Goal: Task Accomplishment & Management: Use online tool/utility

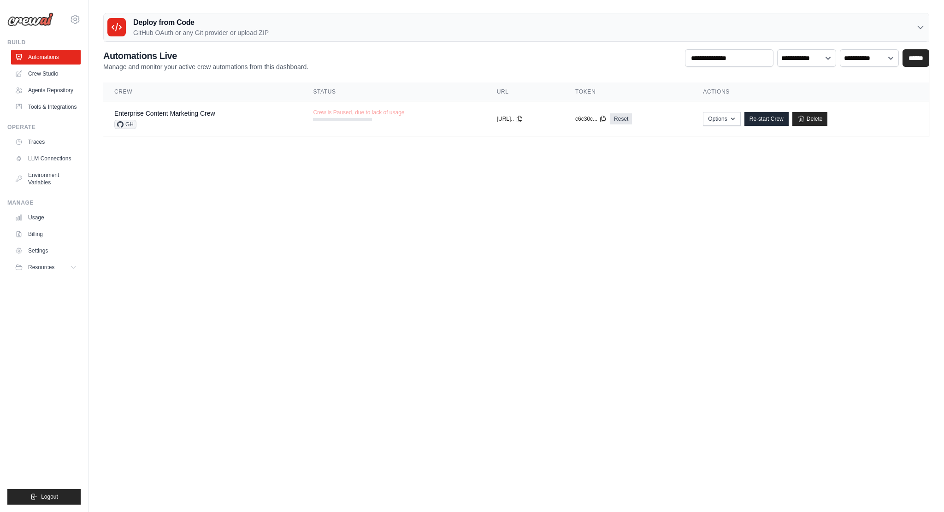
click at [203, 111] on link "Enterprise Content Marketing Crew" at bounding box center [164, 113] width 101 height 7
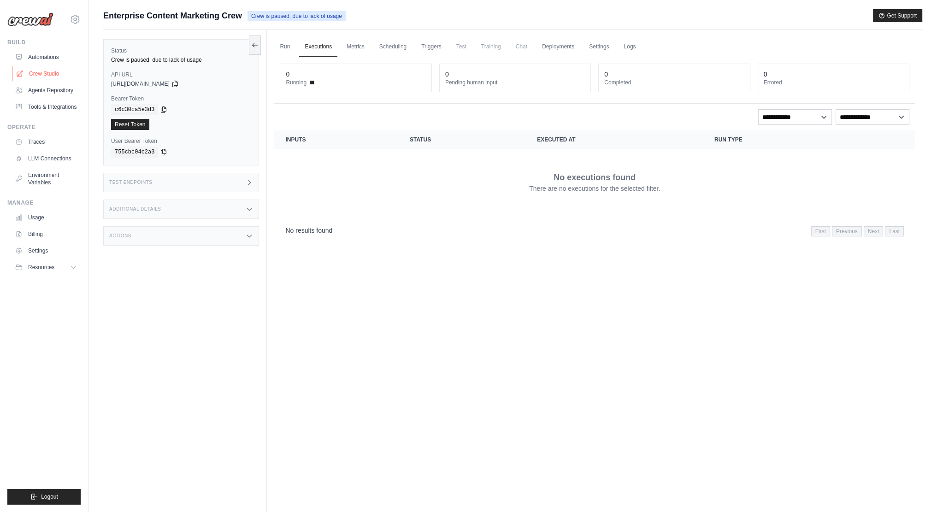
click at [38, 73] on link "Crew Studio" at bounding box center [47, 73] width 70 height 15
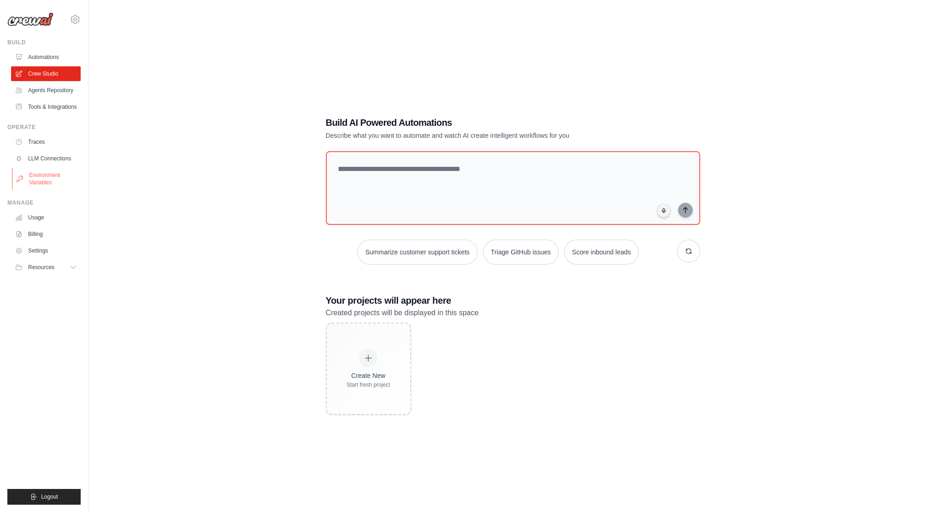
click at [47, 185] on link "Environment Variables" at bounding box center [47, 179] width 70 height 22
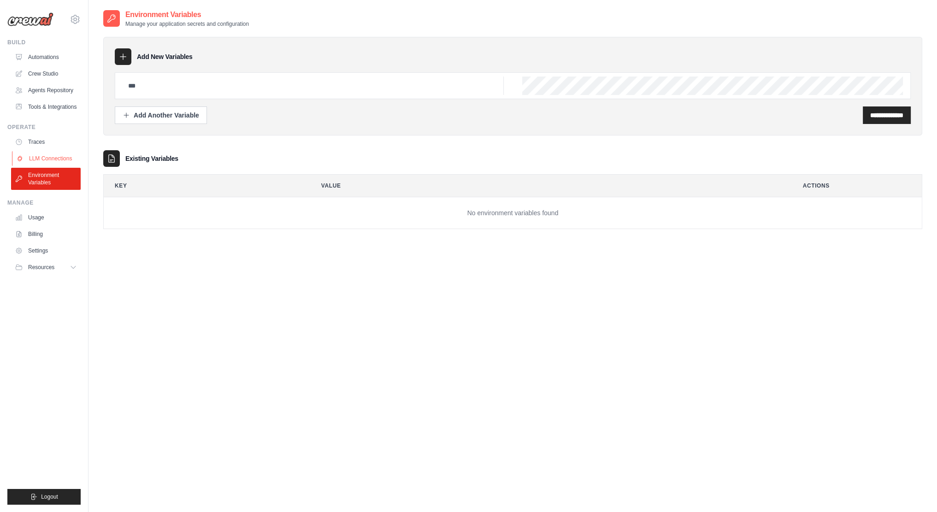
click at [41, 162] on link "LLM Connections" at bounding box center [47, 158] width 70 height 15
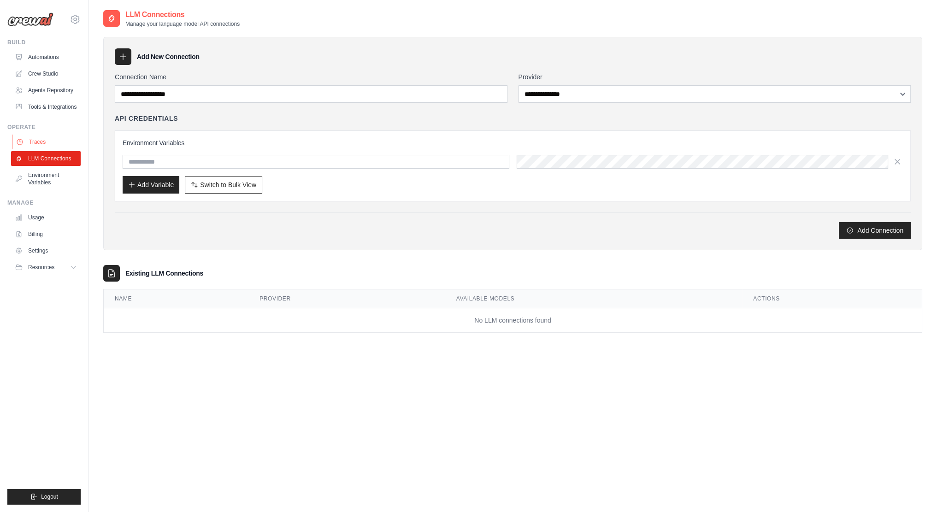
click at [32, 148] on link "Traces" at bounding box center [47, 142] width 70 height 15
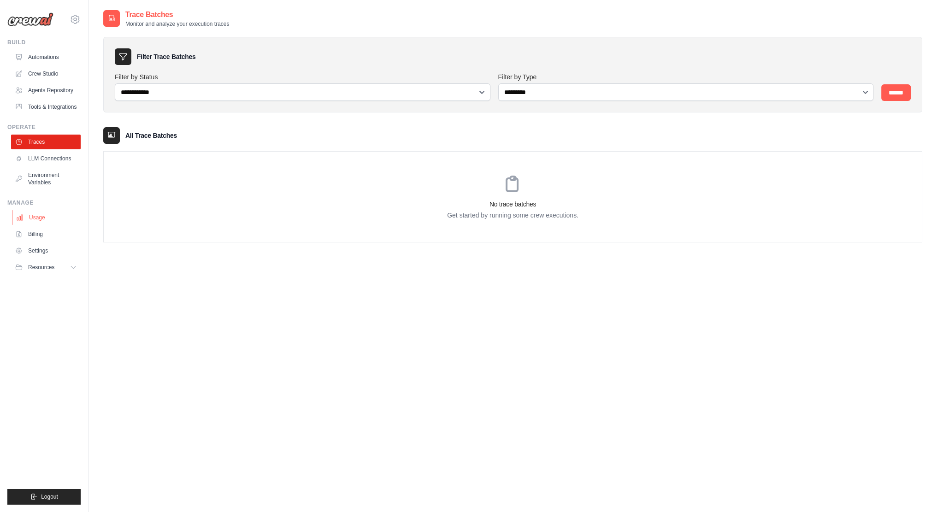
click at [35, 225] on link "Usage" at bounding box center [47, 217] width 70 height 15
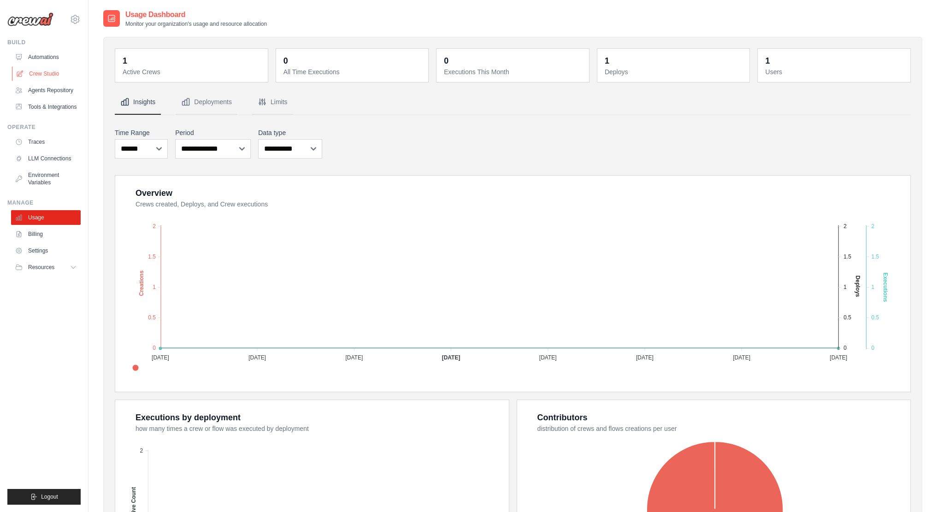
click at [43, 73] on link "Crew Studio" at bounding box center [47, 73] width 70 height 15
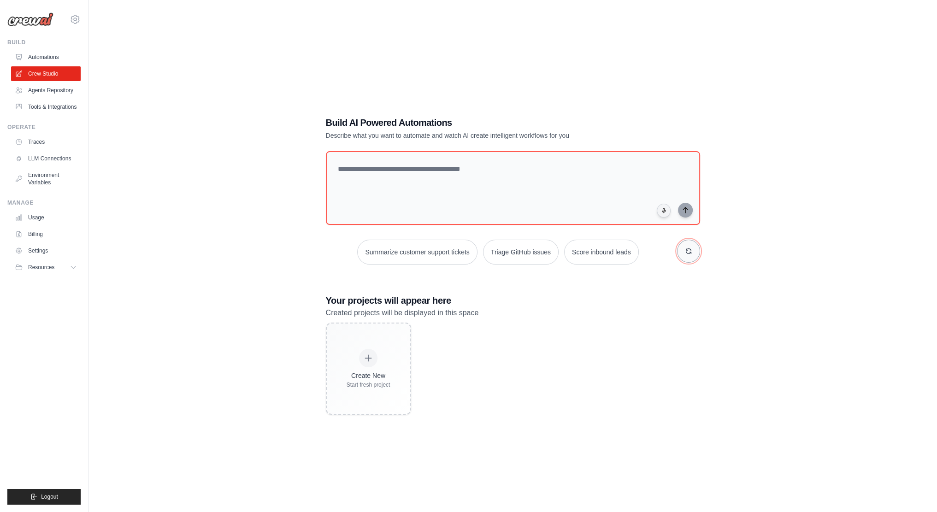
click at [689, 254] on icon "button" at bounding box center [688, 250] width 7 height 7
click at [686, 250] on icon "button" at bounding box center [688, 250] width 7 height 7
click at [583, 251] on button "Automate social media posting" at bounding box center [601, 252] width 104 height 25
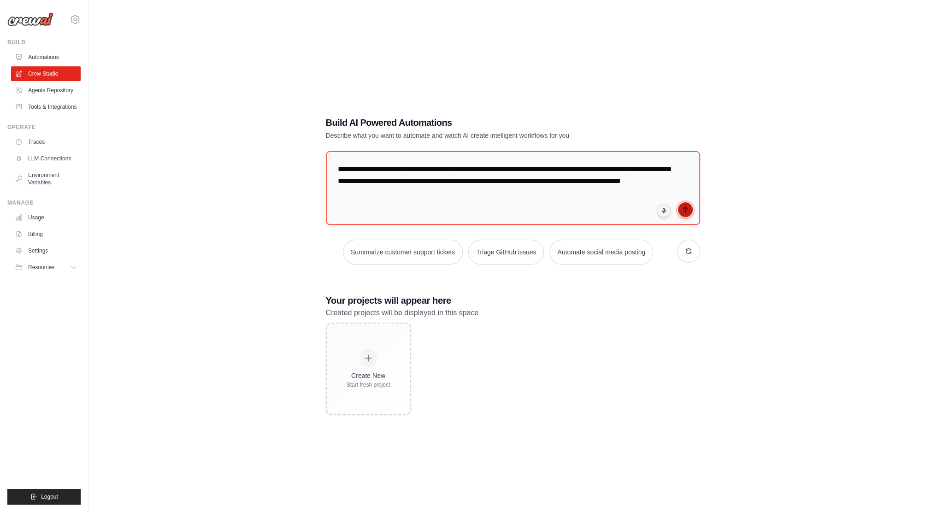
click at [687, 208] on icon "submit" at bounding box center [684, 209] width 7 height 7
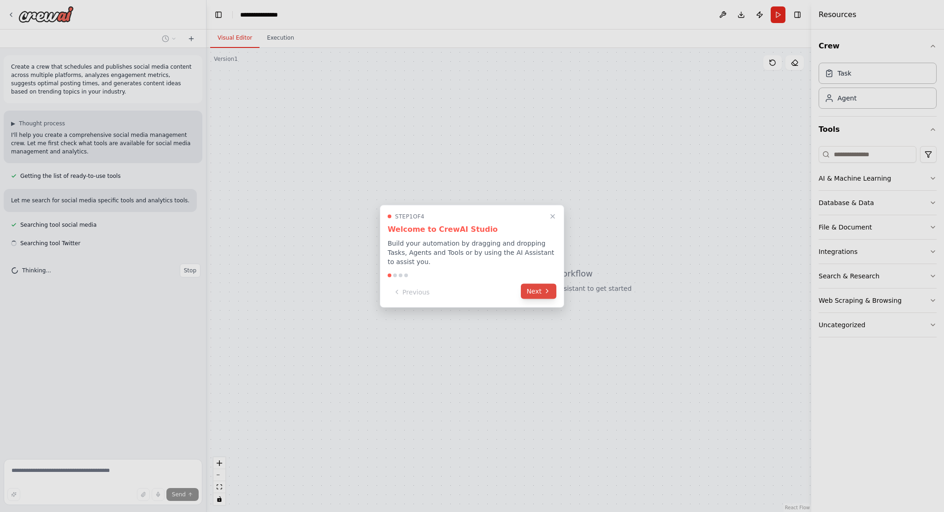
click at [542, 283] on button "Next" at bounding box center [538, 290] width 35 height 15
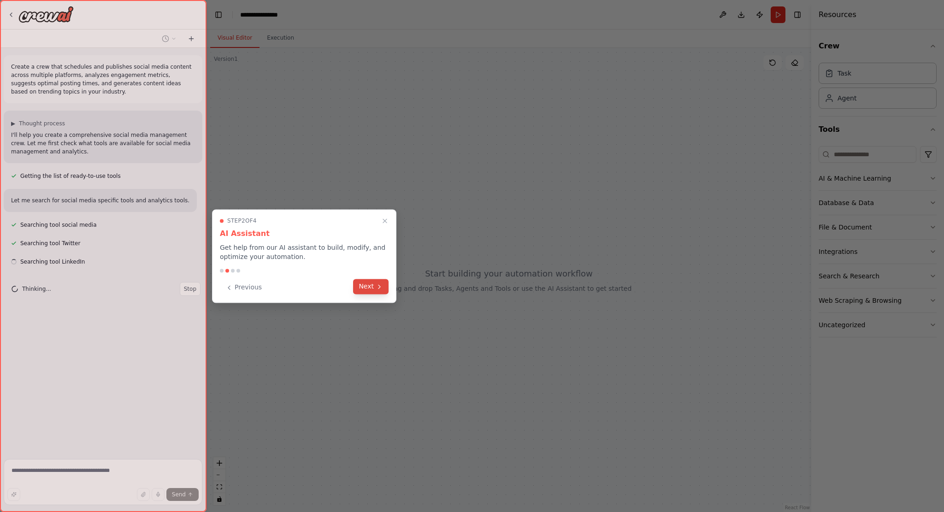
click at [363, 282] on button "Next" at bounding box center [370, 286] width 35 height 15
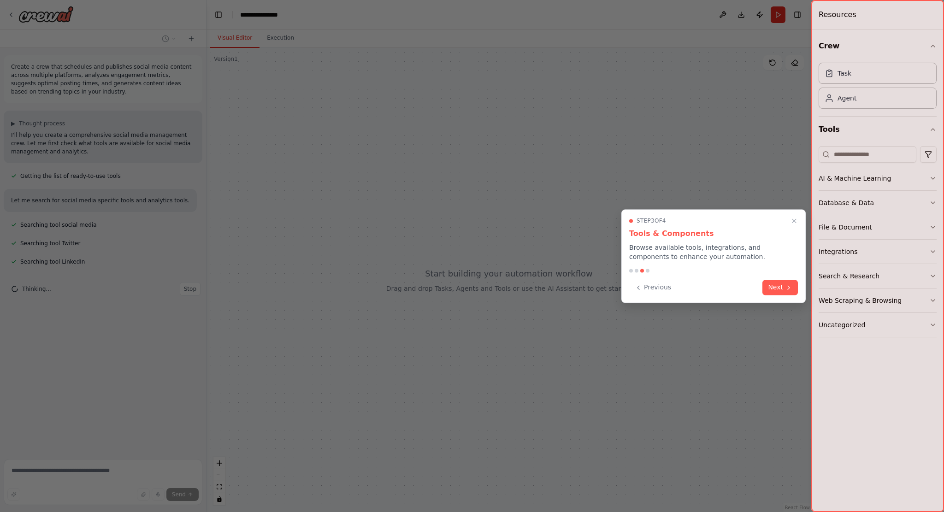
click at [773, 282] on button "Next" at bounding box center [779, 287] width 35 height 15
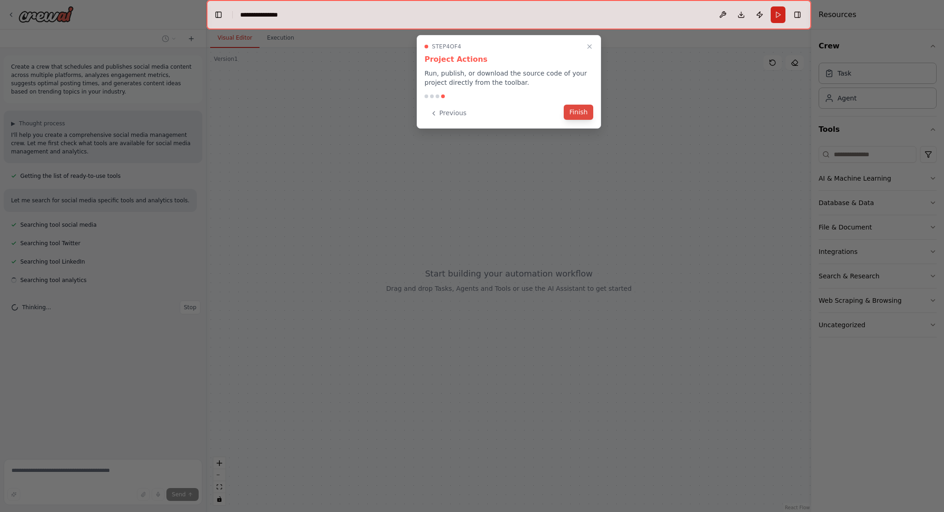
click at [584, 110] on button "Finish" at bounding box center [577, 112] width 29 height 15
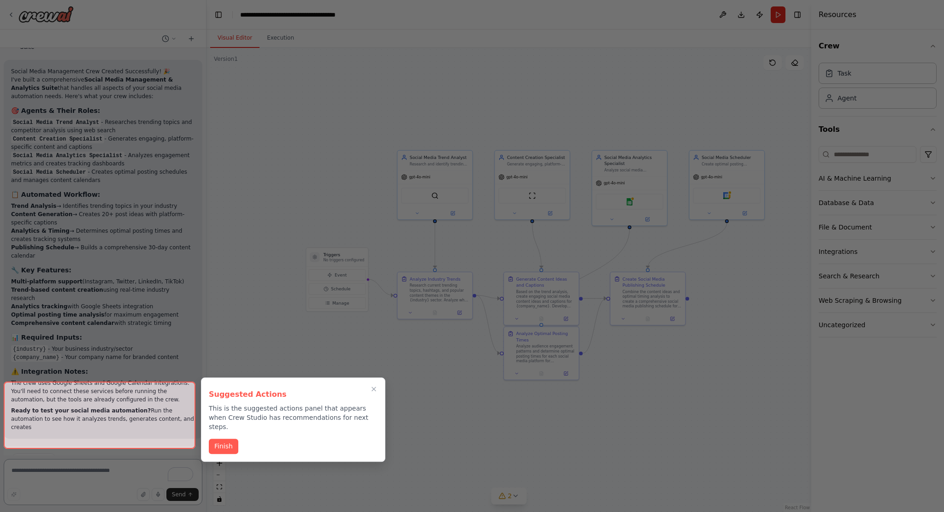
scroll to position [939, 0]
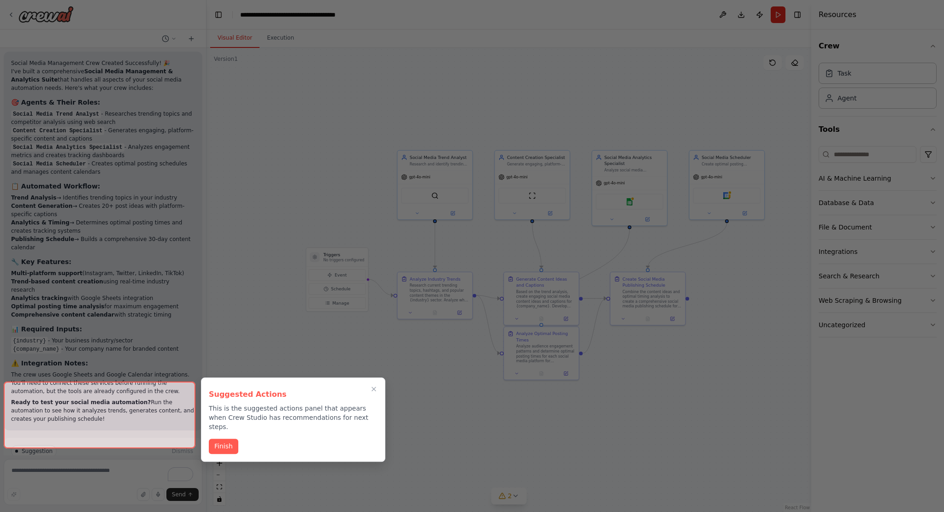
click at [115, 431] on div at bounding box center [100, 414] width 192 height 67
click at [221, 438] on button "Finish" at bounding box center [223, 445] width 29 height 15
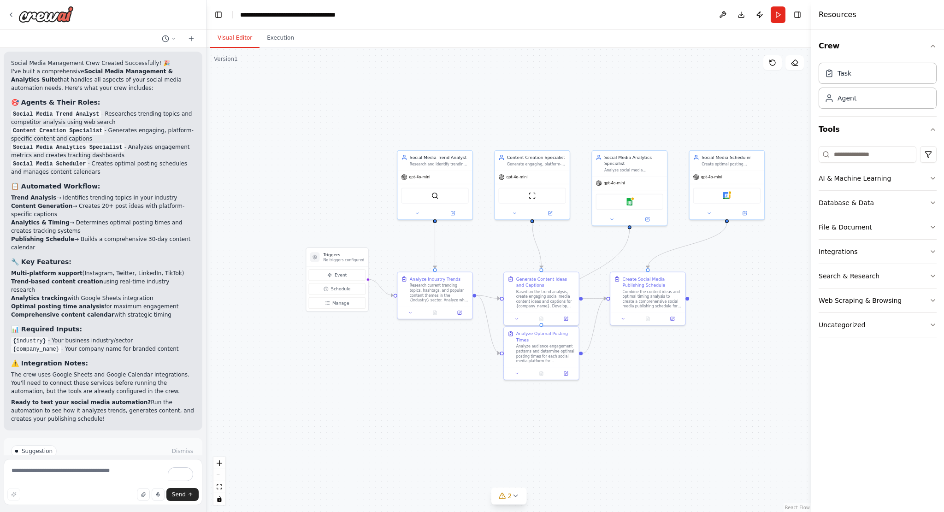
click at [109, 487] on span "Run Automation" at bounding box center [107, 490] width 45 height 7
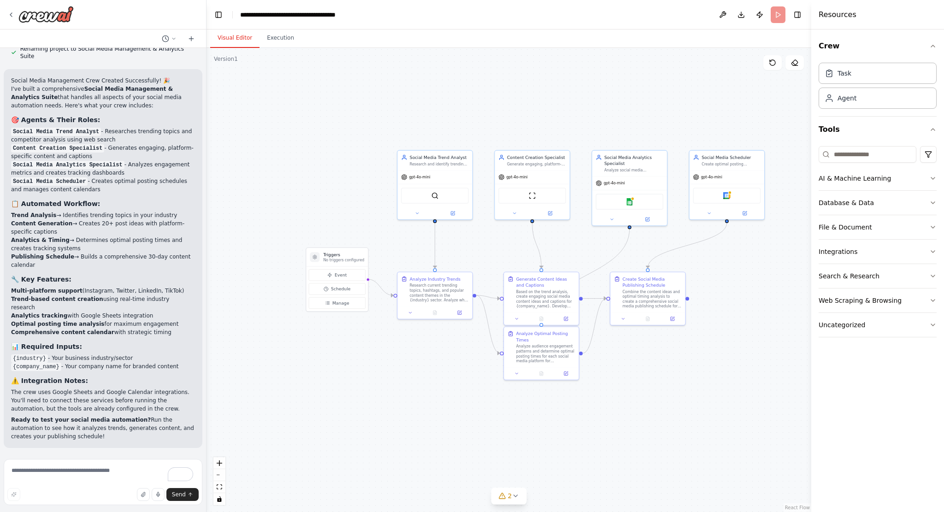
scroll to position [864, 0]
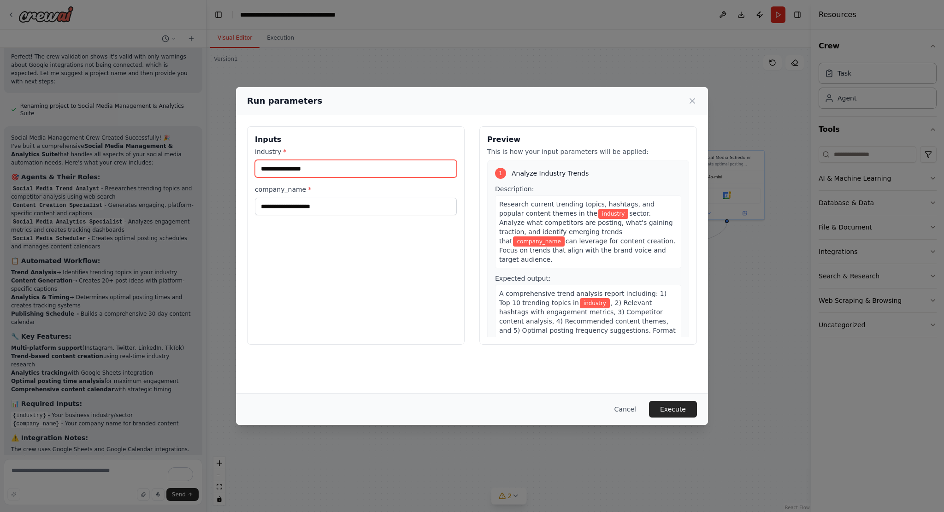
click at [337, 170] on input "industry *" at bounding box center [356, 169] width 202 height 18
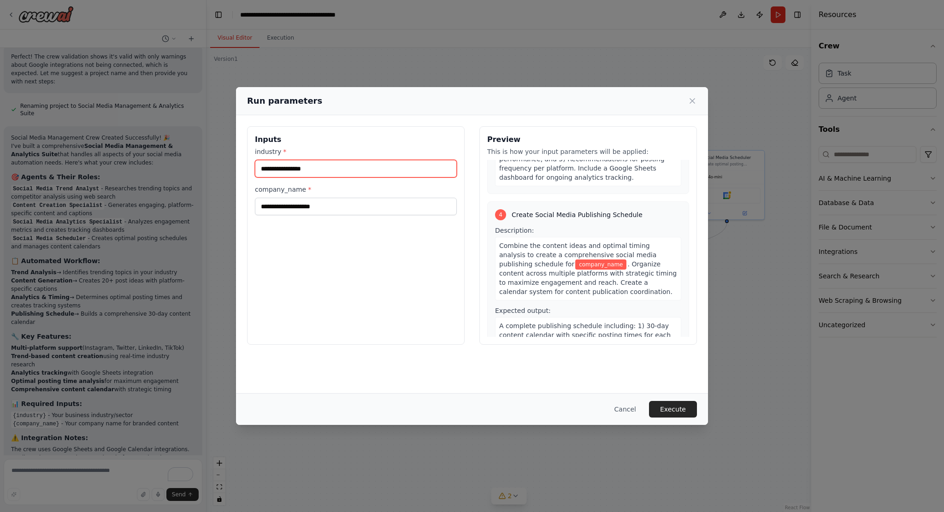
scroll to position [619, 0]
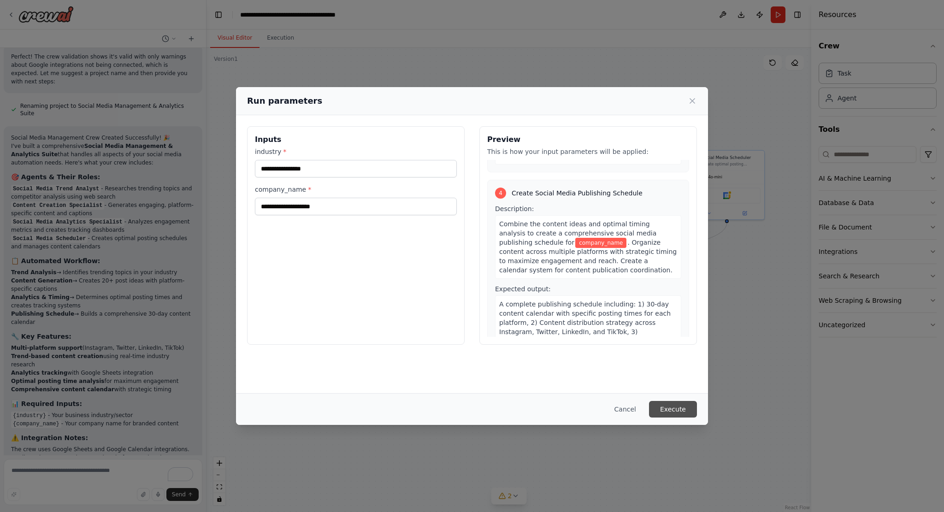
click at [669, 409] on button "Execute" at bounding box center [673, 409] width 48 height 17
drag, startPoint x: 336, startPoint y: 154, endPoint x: 328, endPoint y: 164, distance: 13.4
click at [335, 156] on div "industry * This field is required" at bounding box center [356, 168] width 202 height 43
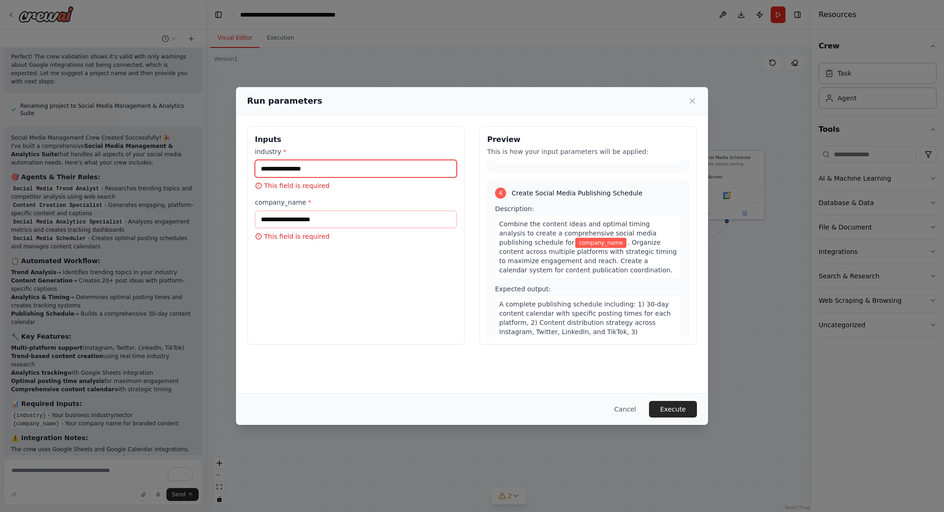
click at [325, 171] on input "industry *" at bounding box center [356, 169] width 202 height 18
type input "*********"
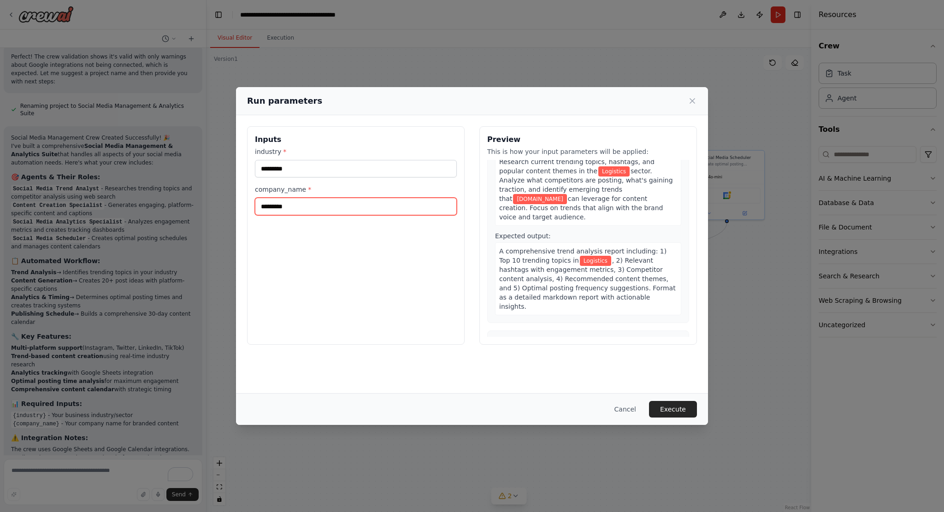
scroll to position [0, 0]
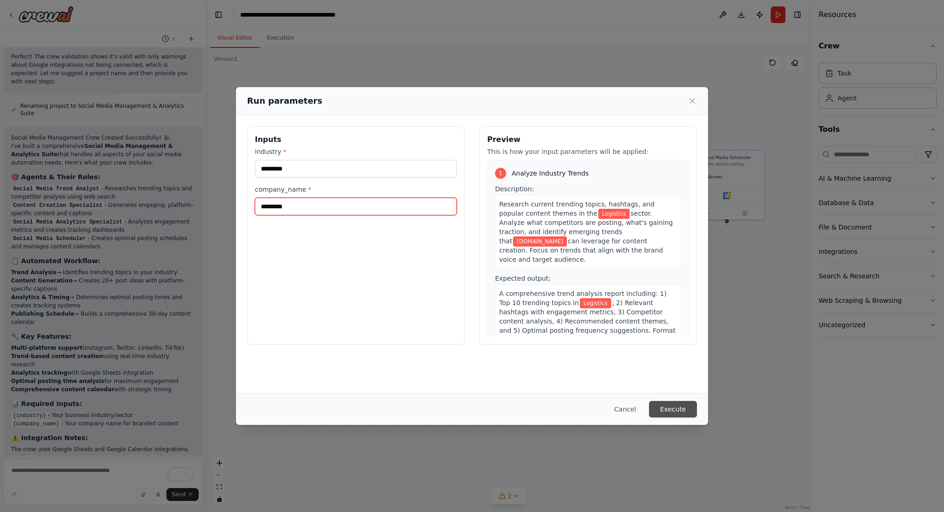
type input "*********"
click at [671, 412] on button "Execute" at bounding box center [673, 409] width 48 height 17
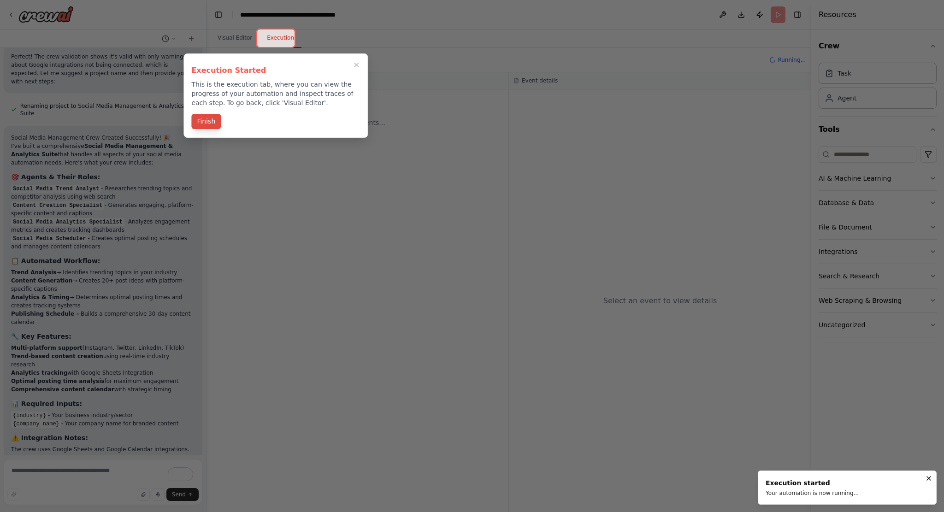
click at [205, 121] on button "Finish" at bounding box center [205, 121] width 29 height 15
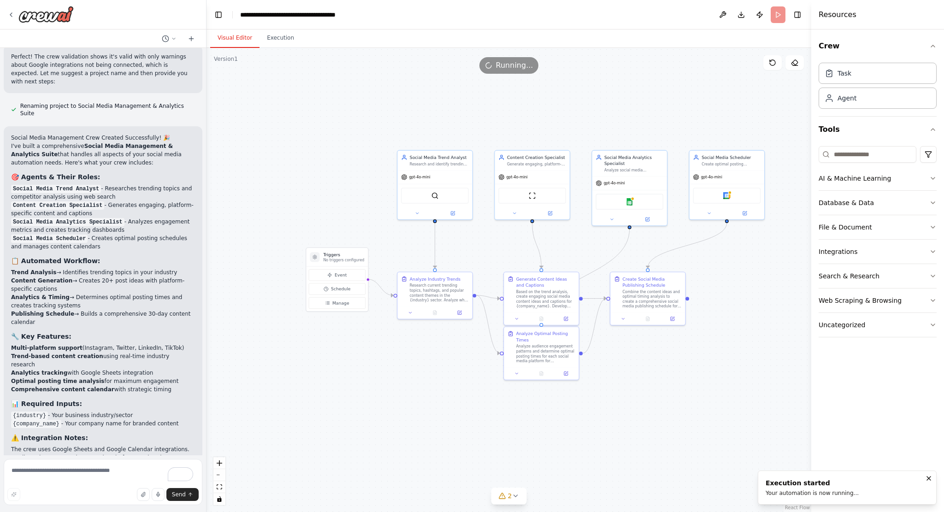
click at [234, 39] on button "Visual Editor" at bounding box center [234, 38] width 49 height 19
click at [621, 205] on div "Google sheets" at bounding box center [629, 201] width 67 height 16
click at [275, 43] on button "Execution" at bounding box center [280, 38] width 42 height 19
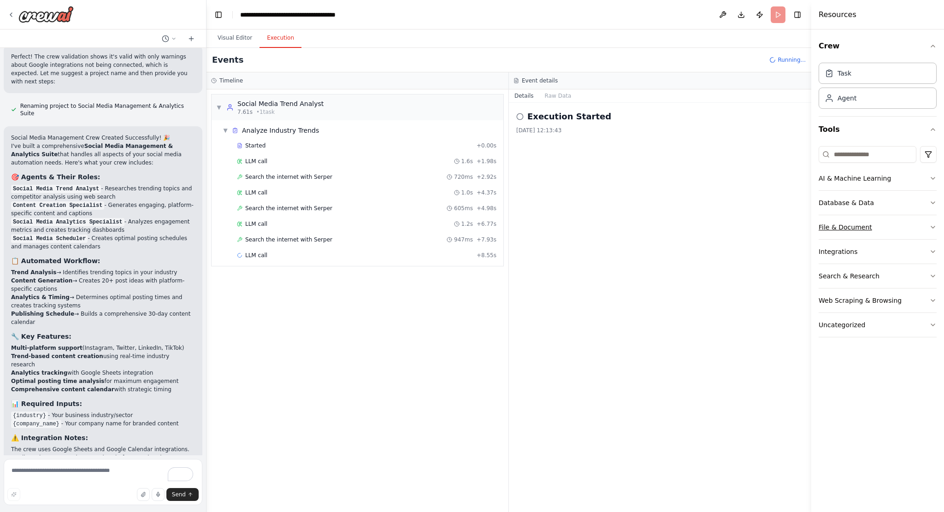
click at [916, 229] on button "File & Document" at bounding box center [877, 227] width 118 height 24
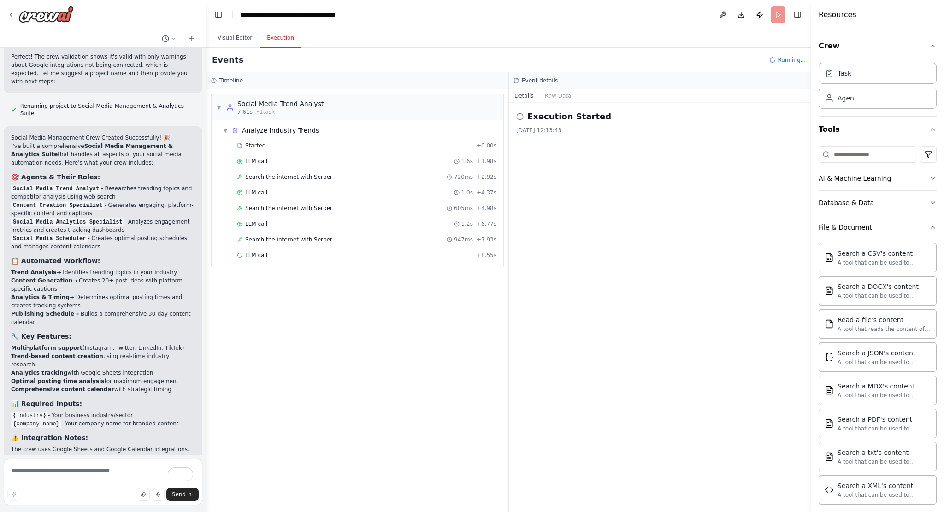
click at [900, 202] on button "Database & Data" at bounding box center [877, 203] width 118 height 24
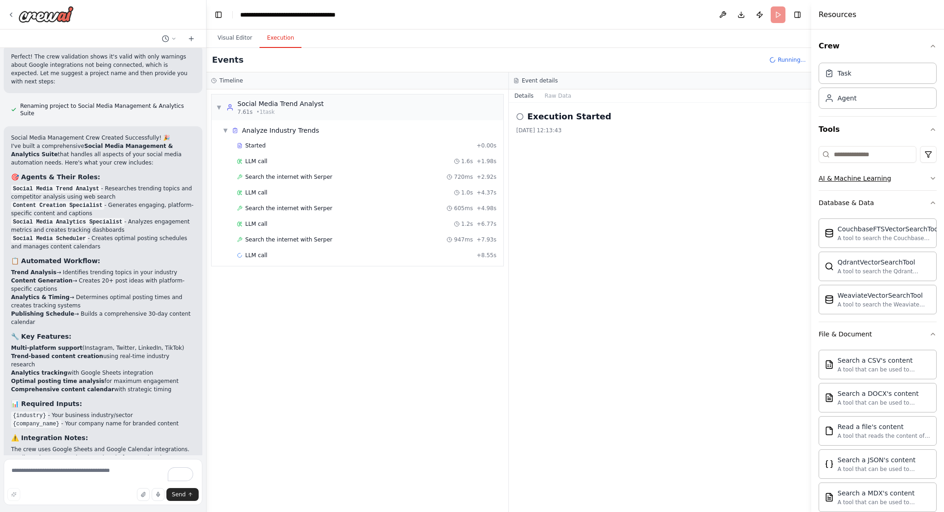
click at [905, 180] on button "AI & Machine Learning" at bounding box center [877, 178] width 118 height 24
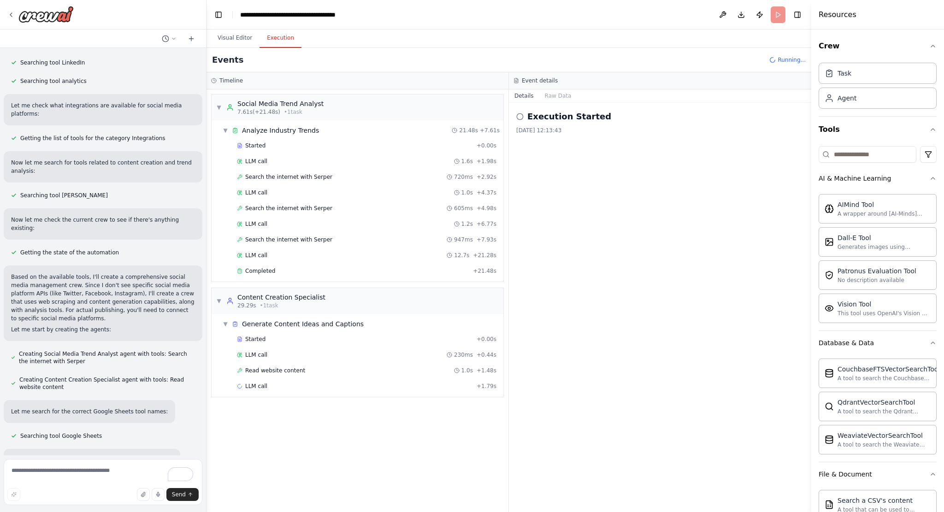
scroll to position [81, 0]
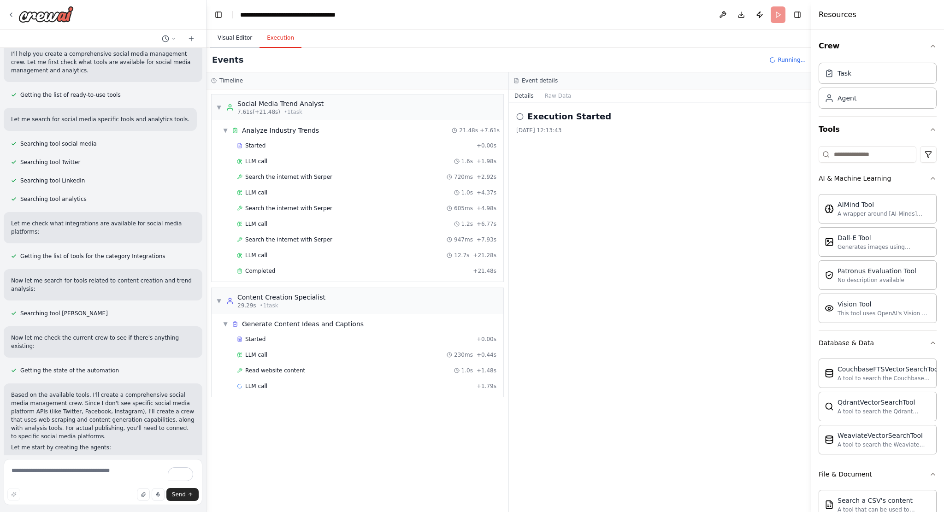
click at [231, 42] on button "Visual Editor" at bounding box center [234, 38] width 49 height 19
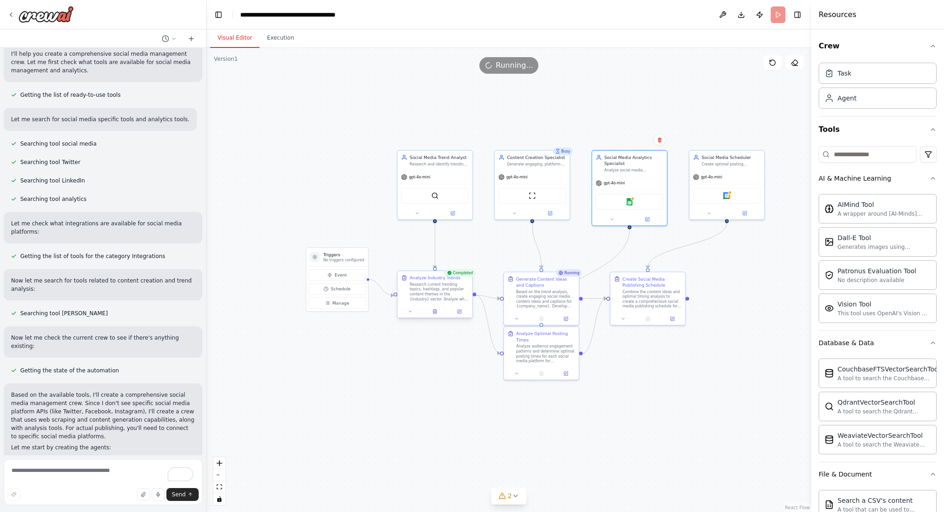
click at [448, 299] on div "Research current trending topics, hashtags, and popular content themes in the {…" at bounding box center [439, 291] width 59 height 19
click at [441, 180] on div "gpt-4o-mini" at bounding box center [434, 175] width 75 height 13
click at [264, 36] on button "Execution" at bounding box center [280, 38] width 42 height 19
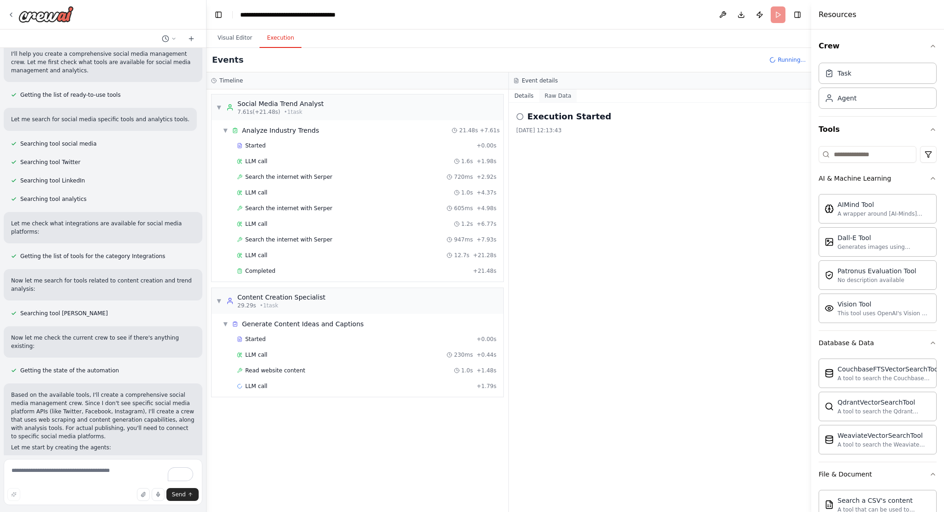
click at [544, 95] on button "Raw Data" at bounding box center [558, 95] width 38 height 13
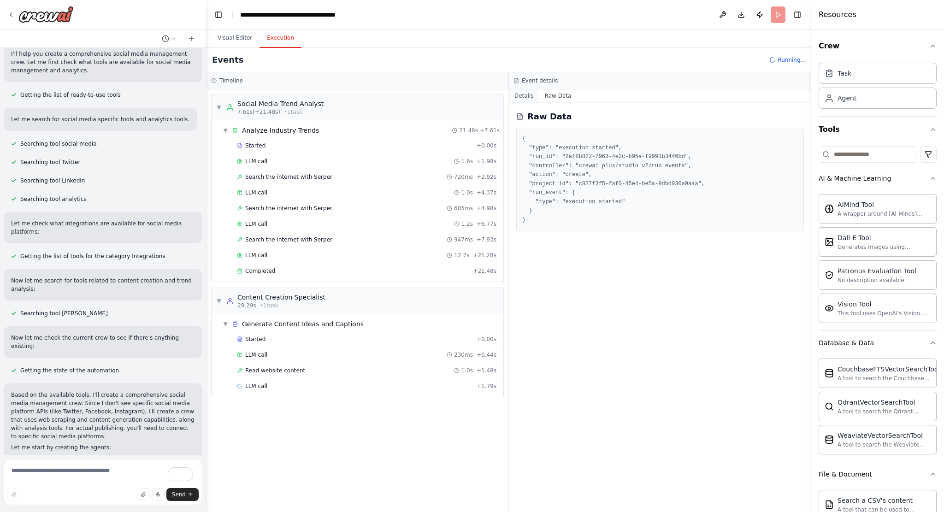
click at [514, 96] on button "Details" at bounding box center [524, 95] width 30 height 13
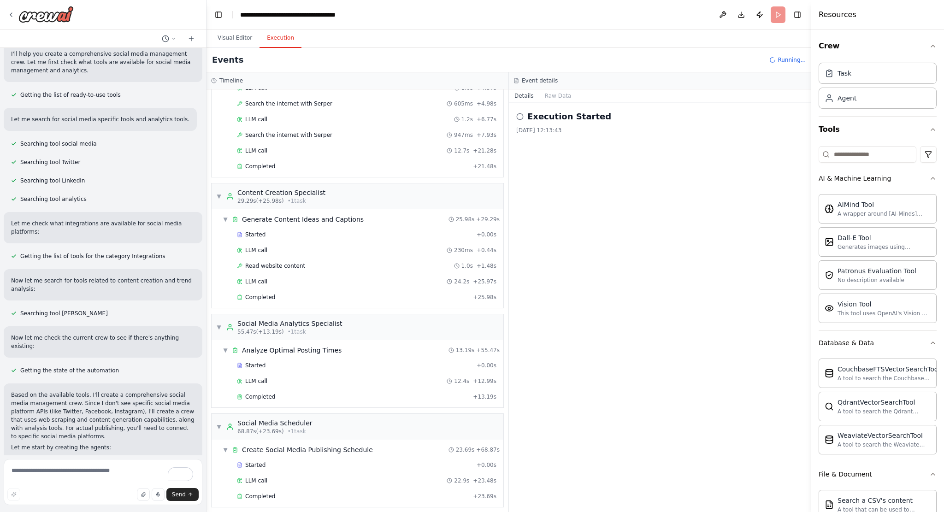
scroll to position [105, 0]
click at [254, 492] on span "Completed" at bounding box center [260, 495] width 30 height 7
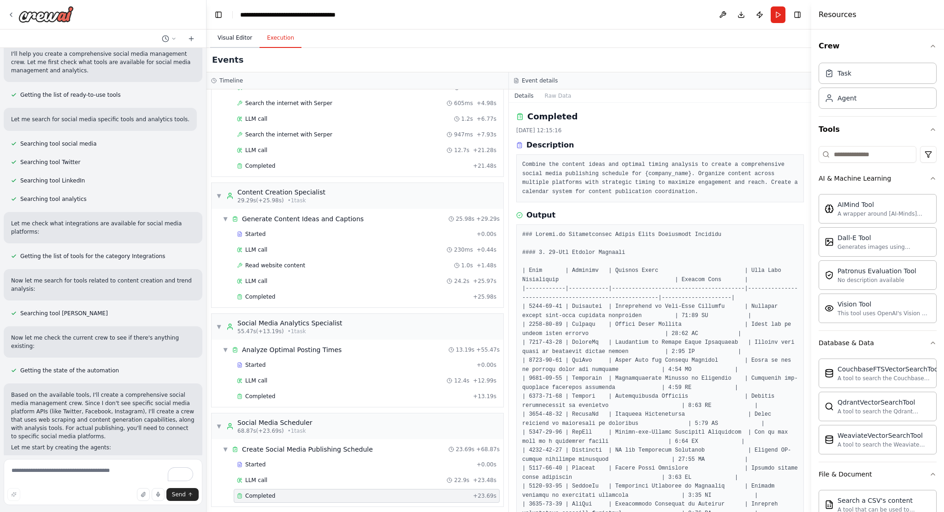
click at [227, 36] on button "Visual Editor" at bounding box center [234, 38] width 49 height 19
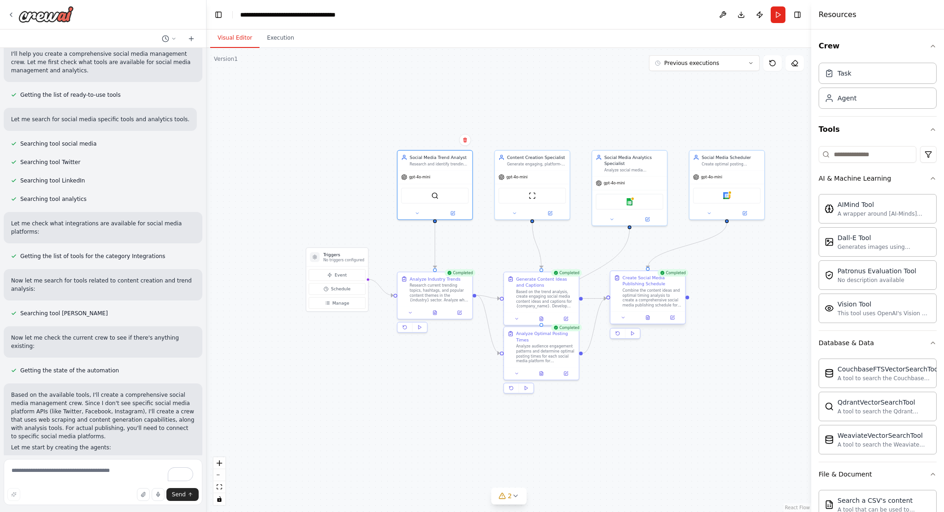
click at [660, 289] on div "Combine the content ideas and optimal timing analysis to create a comprehensive…" at bounding box center [651, 297] width 59 height 19
click at [654, 297] on div "Combine the content ideas and optimal timing analysis to create a comprehensive…" at bounding box center [651, 297] width 59 height 19
click at [638, 204] on div "Google sheets" at bounding box center [629, 201] width 67 height 16
click at [642, 177] on div "gpt-4o-mini" at bounding box center [629, 181] width 75 height 13
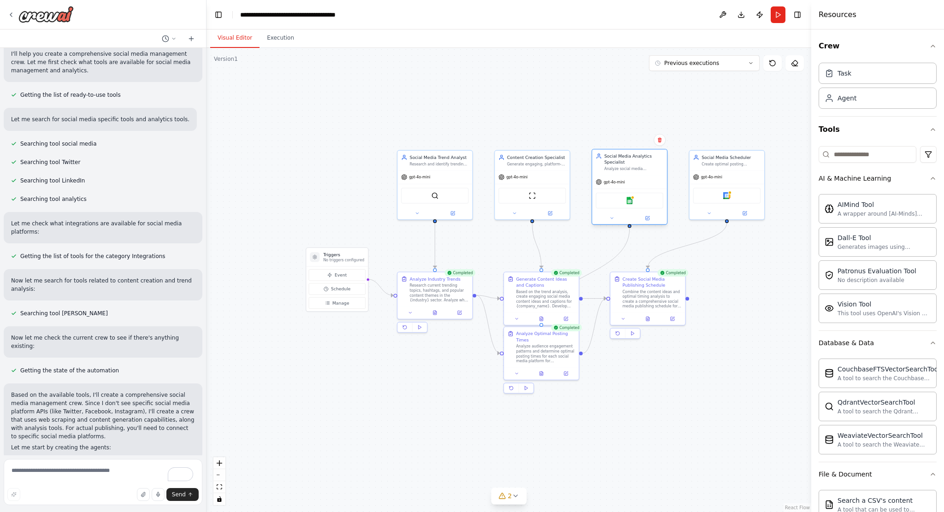
click at [642, 177] on div "gpt-4o-mini" at bounding box center [629, 181] width 75 height 13
click at [629, 201] on img at bounding box center [629, 200] width 7 height 7
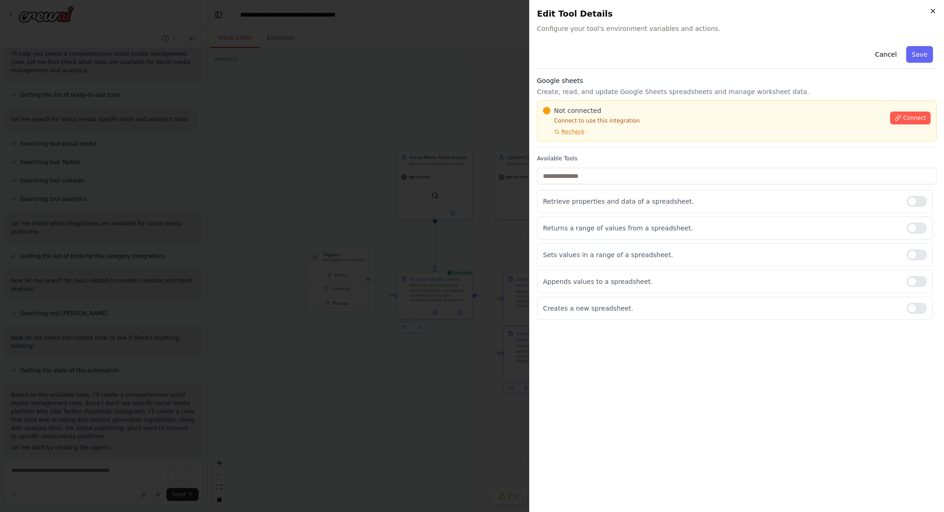
click at [932, 11] on icon "button" at bounding box center [933, 11] width 4 height 4
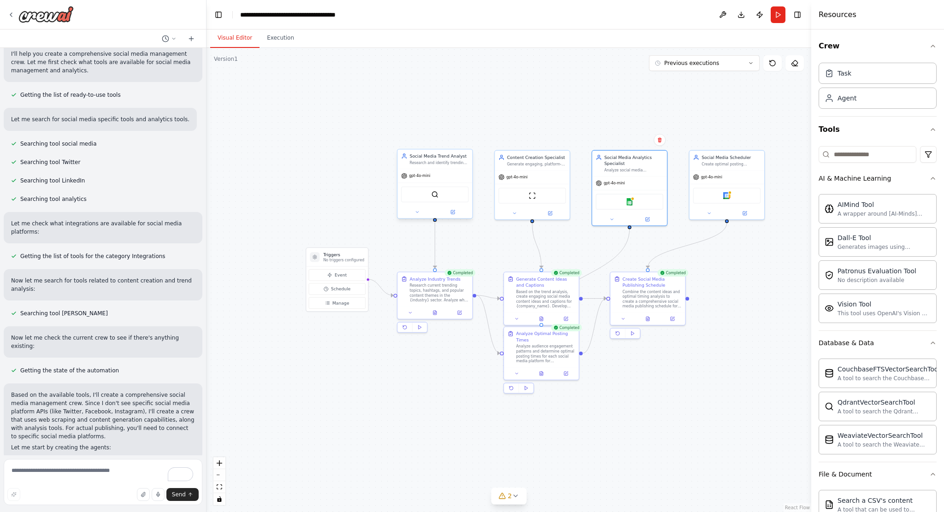
click at [457, 195] on div "SerperDevTool" at bounding box center [434, 195] width 67 height 16
click at [458, 177] on div "gpt-4o-mini" at bounding box center [434, 175] width 75 height 13
click at [444, 200] on div "SerperDevTool" at bounding box center [434, 195] width 67 height 16
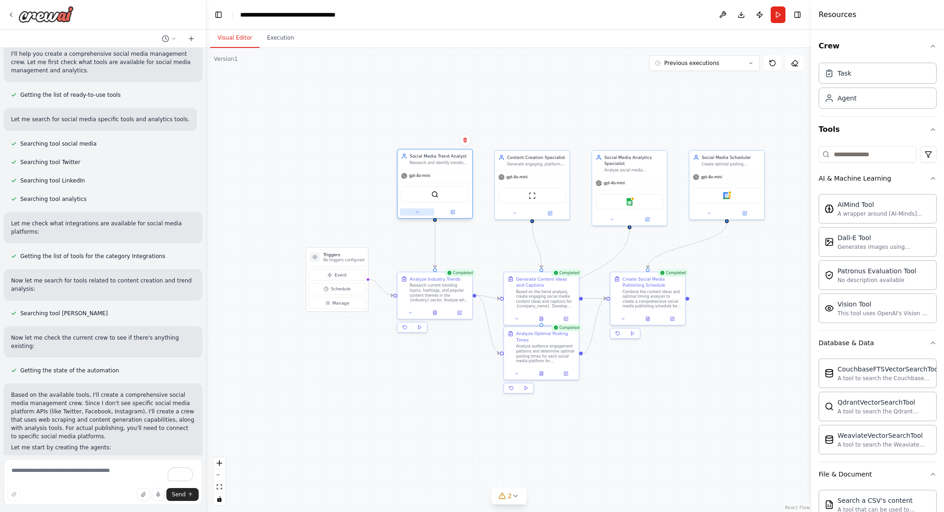
click at [419, 213] on button at bounding box center [417, 211] width 35 height 7
click at [504, 284] on icon "button" at bounding box center [506, 283] width 5 height 5
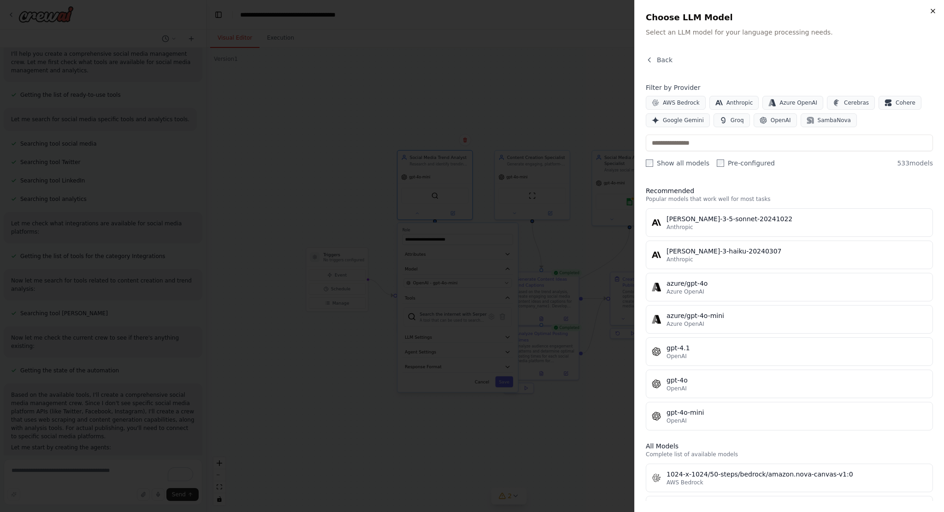
click at [933, 10] on icon "button" at bounding box center [933, 11] width 4 height 4
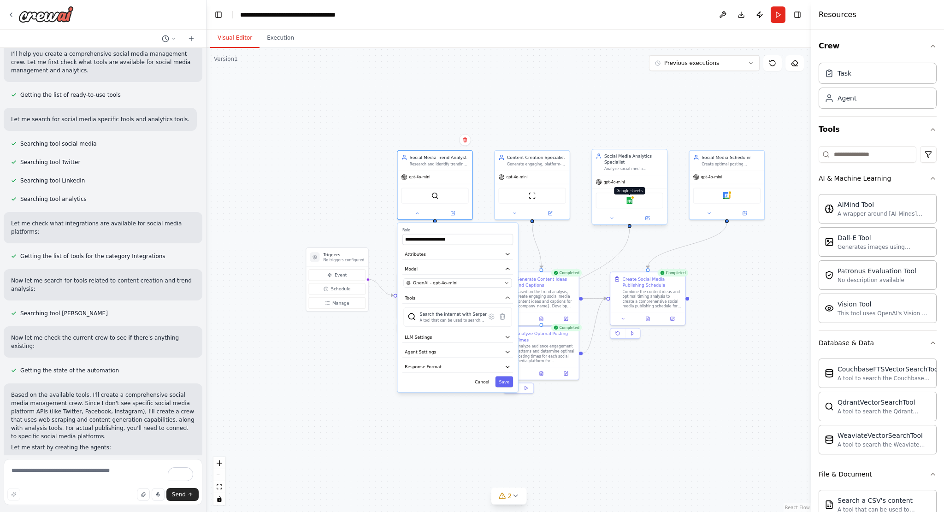
click at [628, 202] on img at bounding box center [629, 200] width 7 height 7
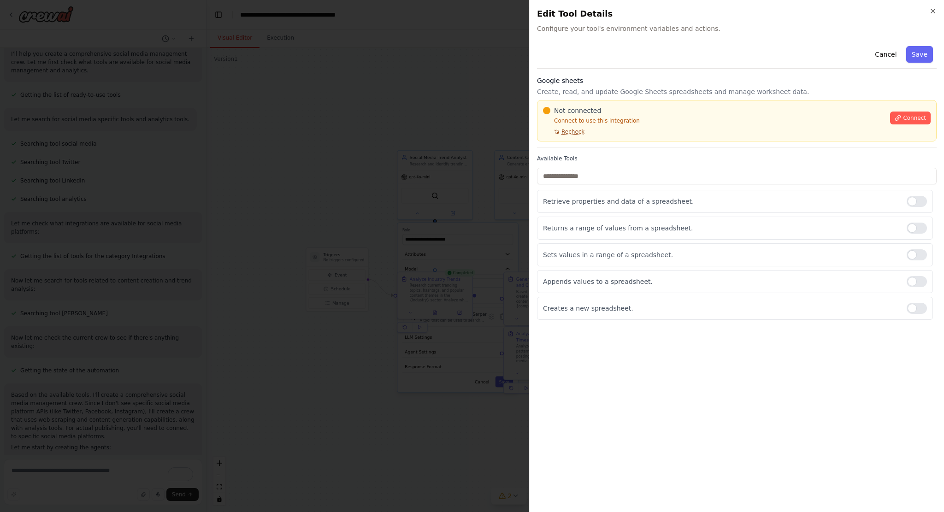
click at [573, 131] on span "Recheck" at bounding box center [572, 131] width 23 height 7
click at [928, 115] on button "Connect" at bounding box center [910, 117] width 41 height 13
click at [904, 117] on button "Connect" at bounding box center [910, 117] width 41 height 13
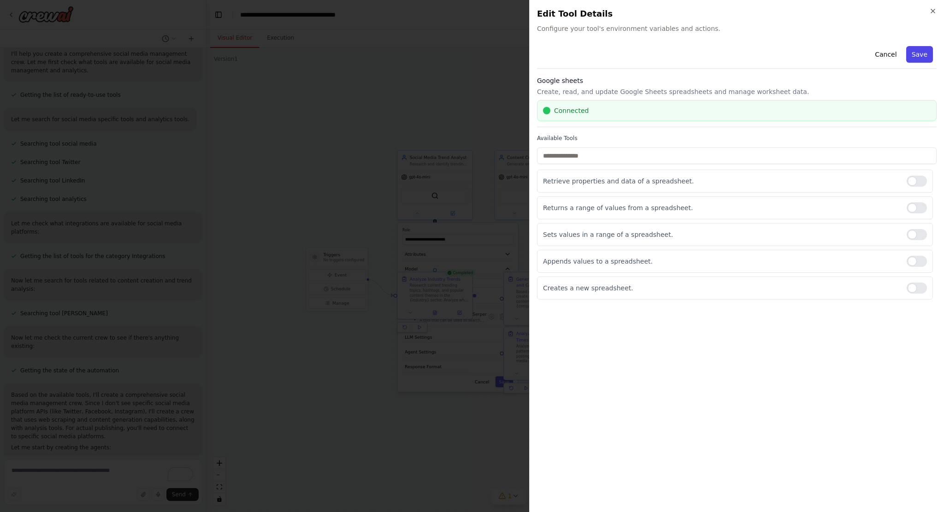
click at [919, 56] on button "Save" at bounding box center [919, 54] width 27 height 17
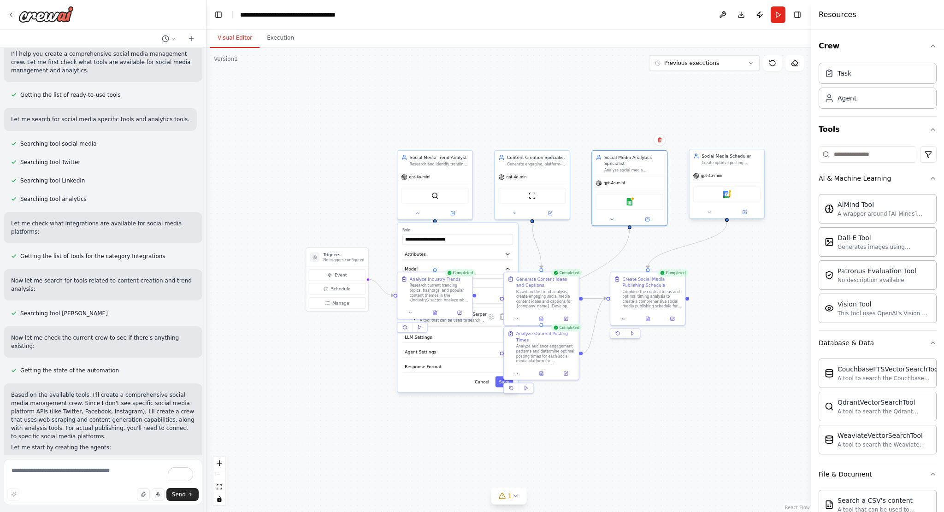
click at [719, 194] on div "Google calendar" at bounding box center [726, 195] width 67 height 16
click at [716, 195] on div "Google calendar" at bounding box center [726, 195] width 67 height 16
click at [727, 191] on img at bounding box center [726, 194] width 7 height 7
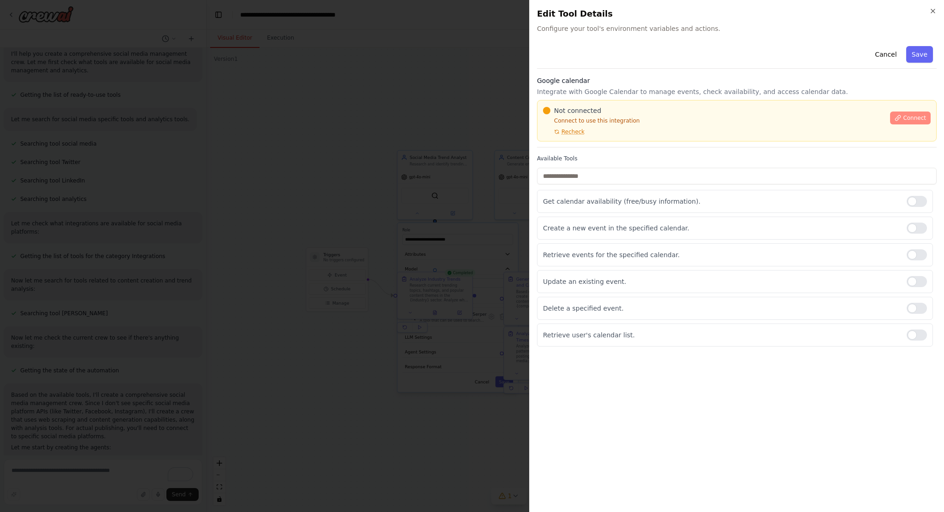
click at [899, 119] on icon at bounding box center [897, 118] width 6 height 6
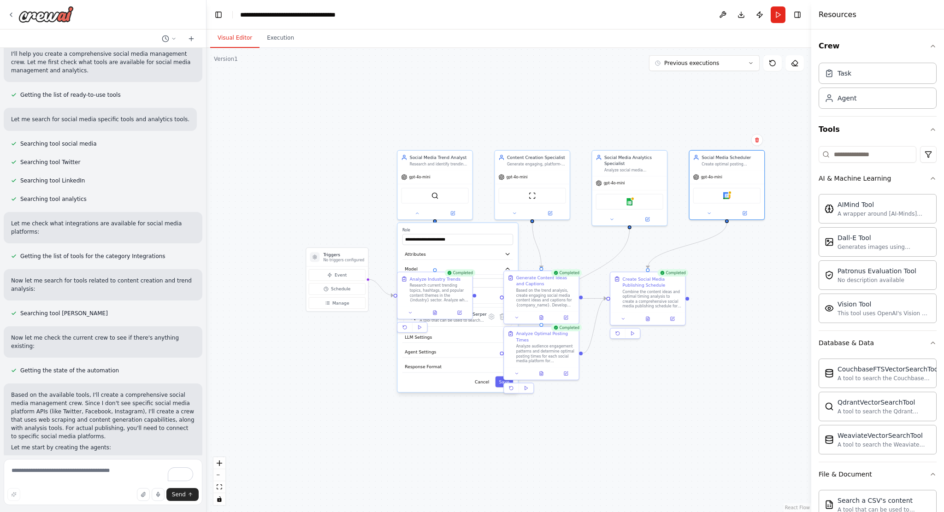
click at [551, 293] on div "Based on the trend analysis, create engaging social media content ideas and cap…" at bounding box center [545, 297] width 59 height 19
click at [544, 315] on button at bounding box center [541, 317] width 26 height 7
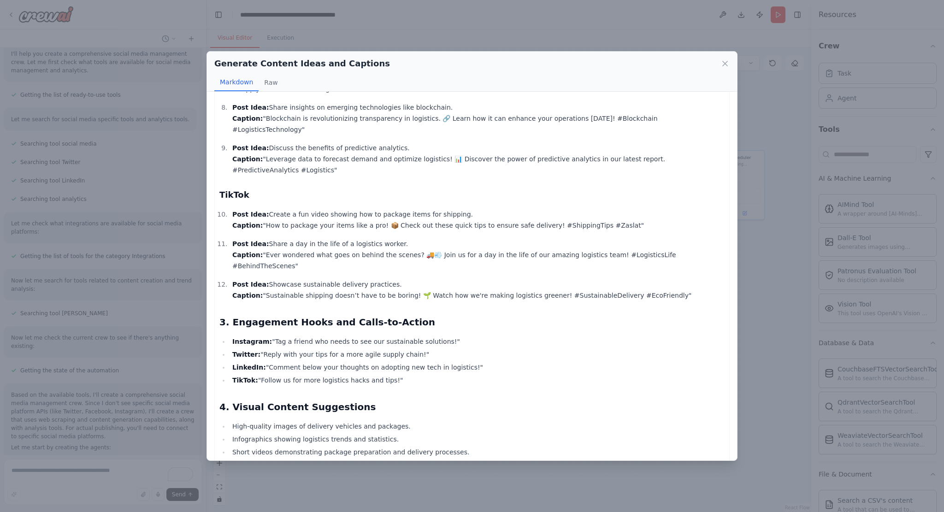
scroll to position [737, 0]
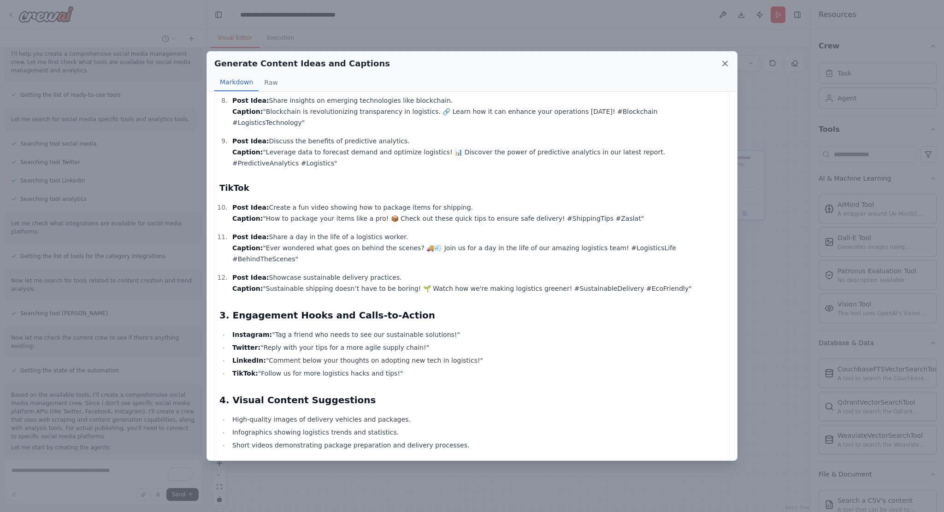
click at [724, 64] on icon at bounding box center [724, 63] width 9 height 9
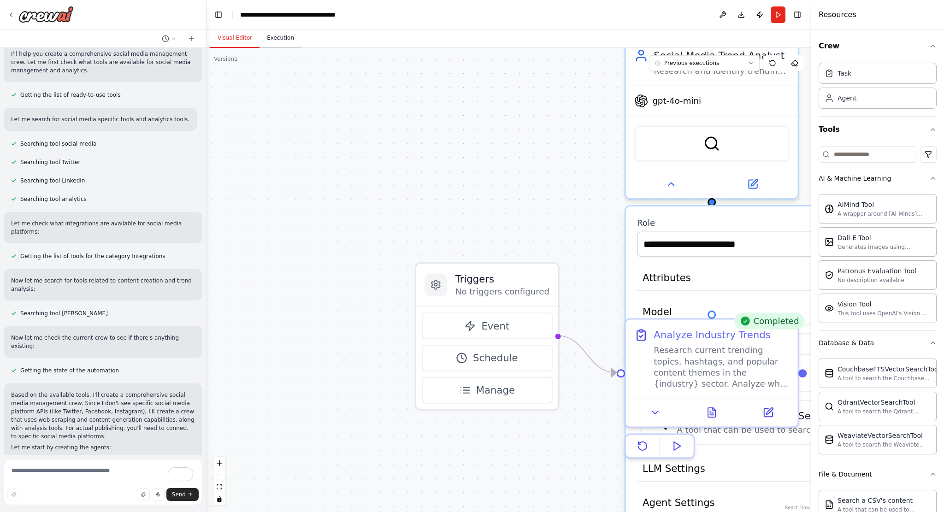
click at [279, 39] on button "Execution" at bounding box center [280, 38] width 42 height 19
click at [240, 36] on button "Visual Editor" at bounding box center [234, 38] width 49 height 19
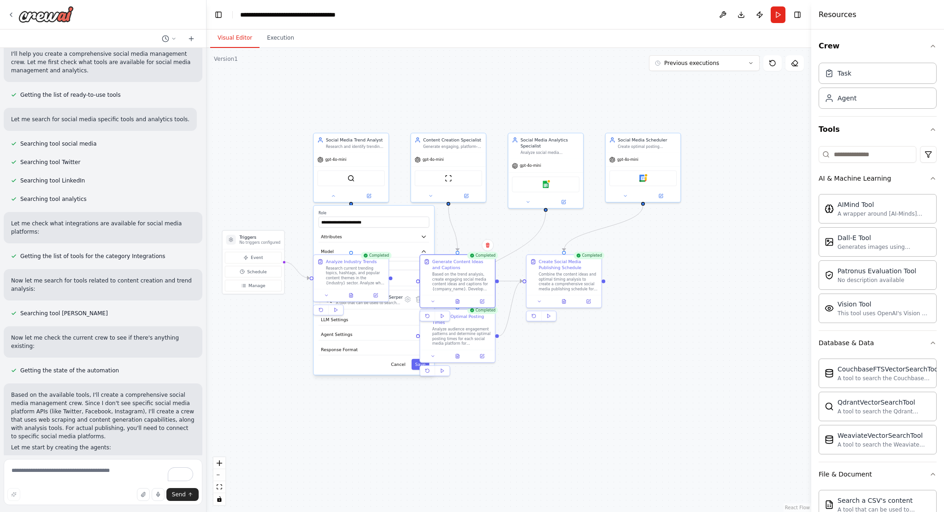
drag, startPoint x: 498, startPoint y: 334, endPoint x: 230, endPoint y: 342, distance: 267.8
click at [230, 342] on div ".deletable-edge-delete-btn { width: 20px; height: 20px; border: 0px solid #ffff…" at bounding box center [508, 280] width 604 height 464
click at [727, 154] on div ".deletable-edge-delete-btn { width: 20px; height: 20px; border: 0px solid #ffff…" at bounding box center [508, 280] width 604 height 464
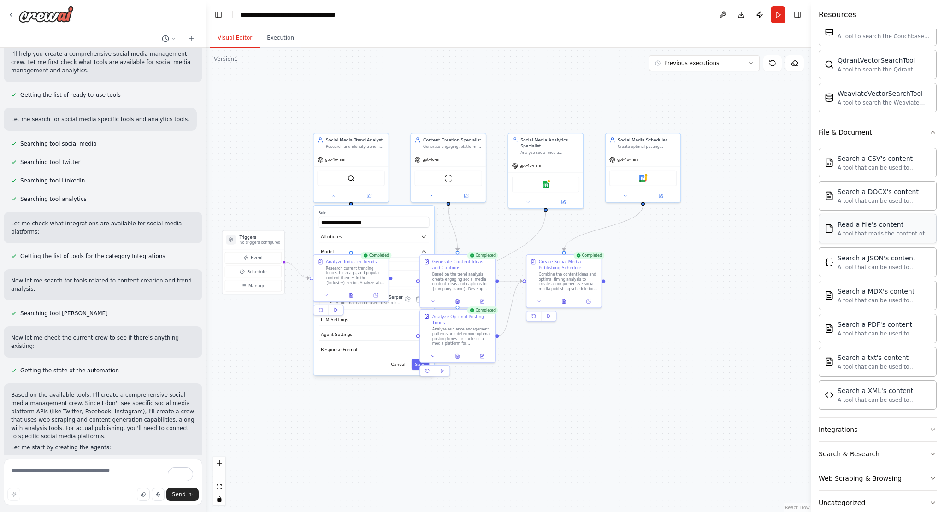
scroll to position [356, 0]
